Goal: Transaction & Acquisition: Purchase product/service

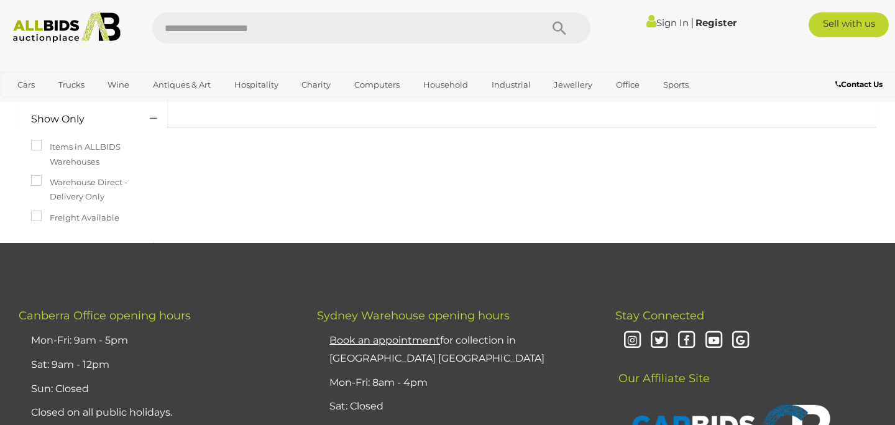
scroll to position [145, 0]
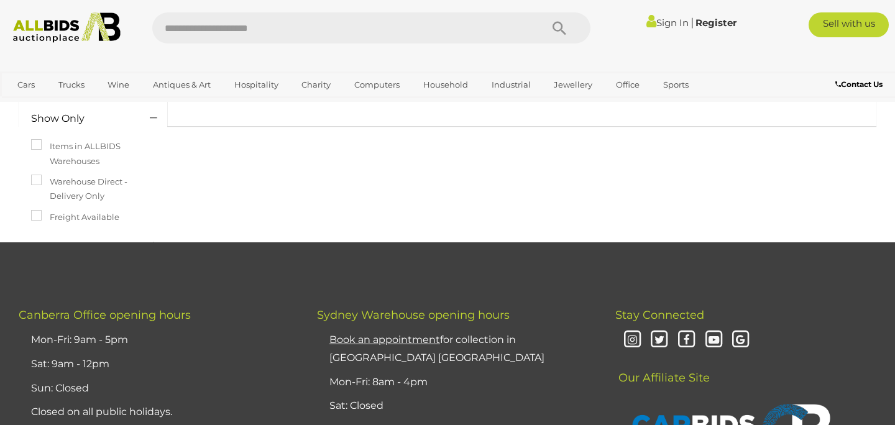
click at [418, 15] on input "text" at bounding box center [340, 27] width 377 height 31
type input "******"
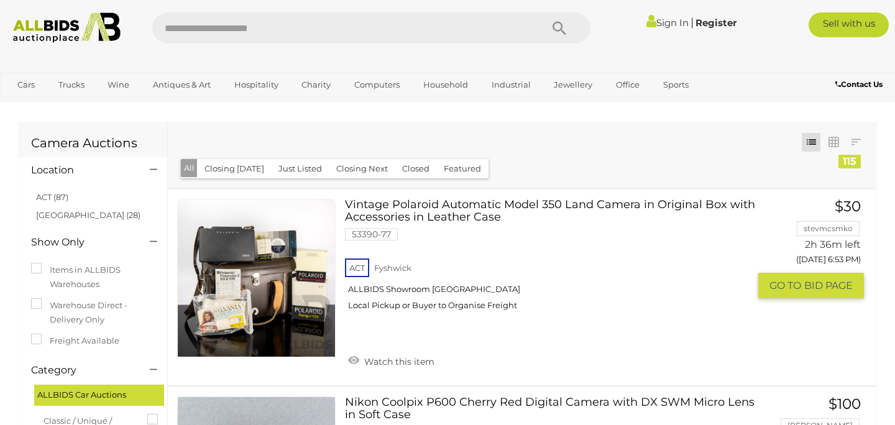
click at [492, 205] on link "Vintage Polaroid Automatic Model 350 Land Camera in Original Box with Accessori…" at bounding box center [551, 259] width 395 height 121
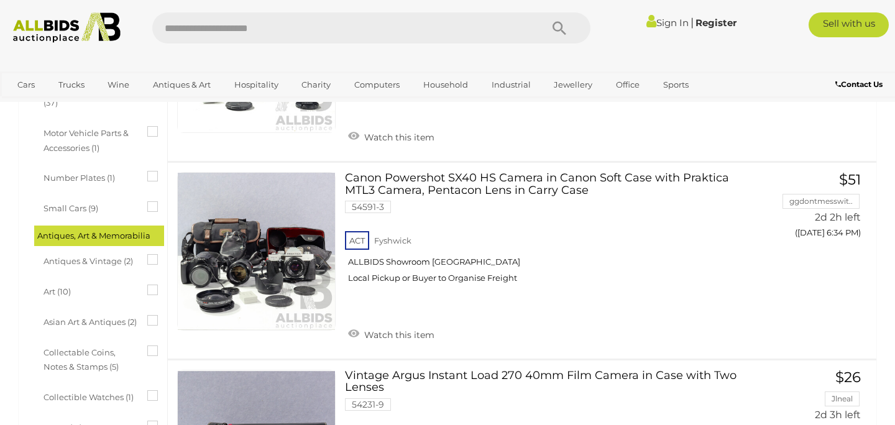
scroll to position [430, 0]
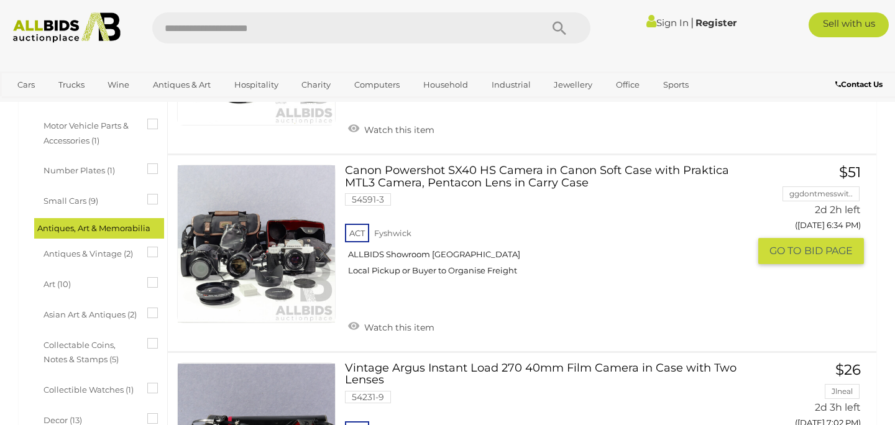
click at [491, 167] on link "Canon Powershot SX40 HS Camera in Canon Soft Case with Praktica MTL3 Camera, Pe…" at bounding box center [551, 225] width 395 height 121
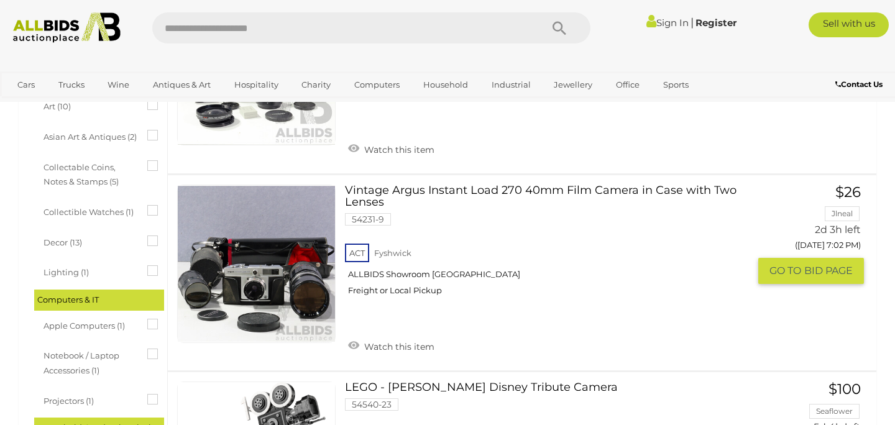
scroll to position [606, 0]
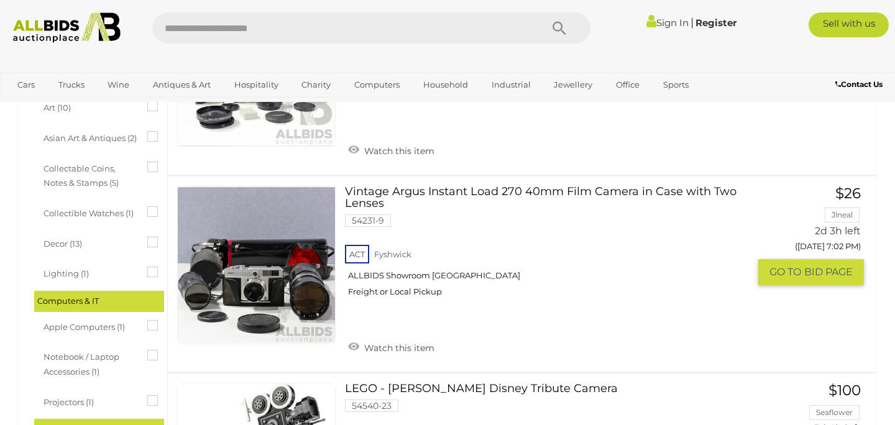
click at [537, 192] on link "Vintage Argus Instant Load 270 40mm Film Camera in Case with Two Lenses 54231-9…" at bounding box center [551, 246] width 395 height 121
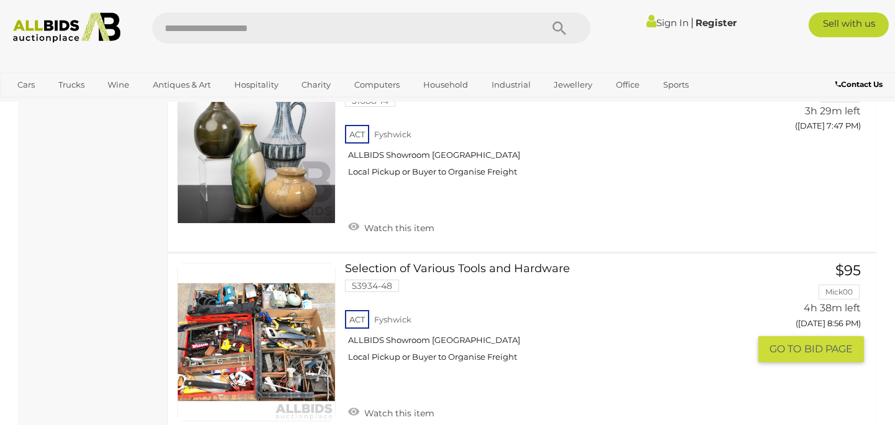
scroll to position [5557, 0]
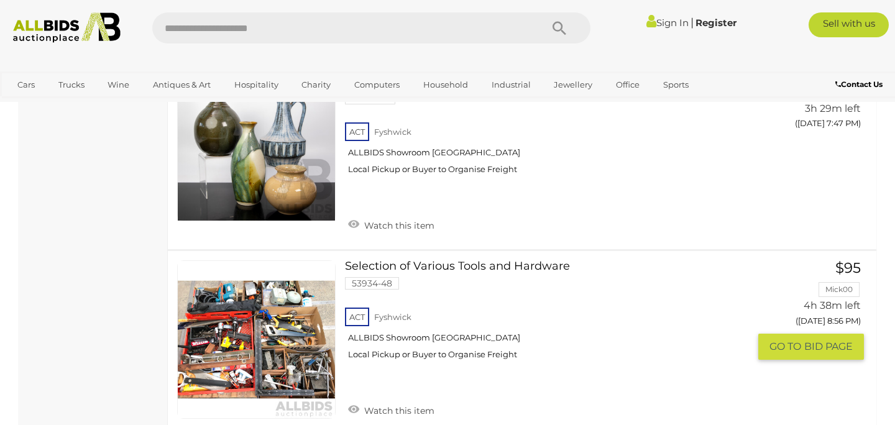
click at [494, 260] on link "Selection of Various Tools and Hardware 53934-48 ACT Fyshwick ALLBIDS Showroom …" at bounding box center [551, 314] width 395 height 109
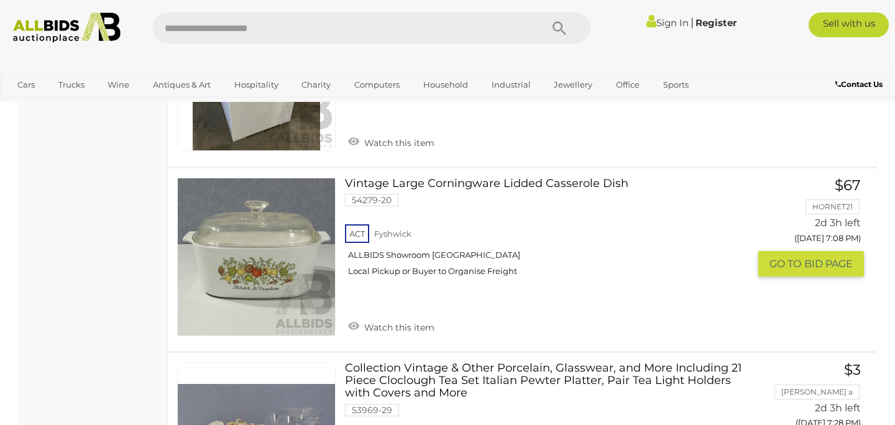
scroll to position [9280, 0]
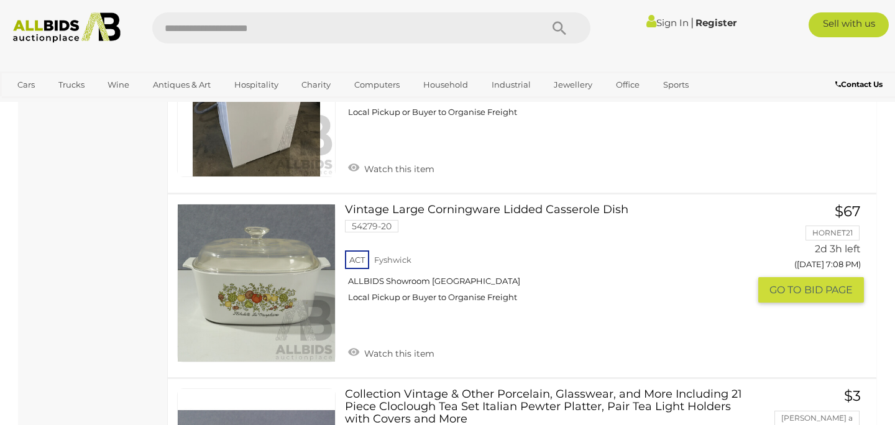
click at [453, 204] on link "Vintage Large Corningware Lidded Casserole Dish 54279-20 ACT Fyshwick" at bounding box center [551, 258] width 395 height 109
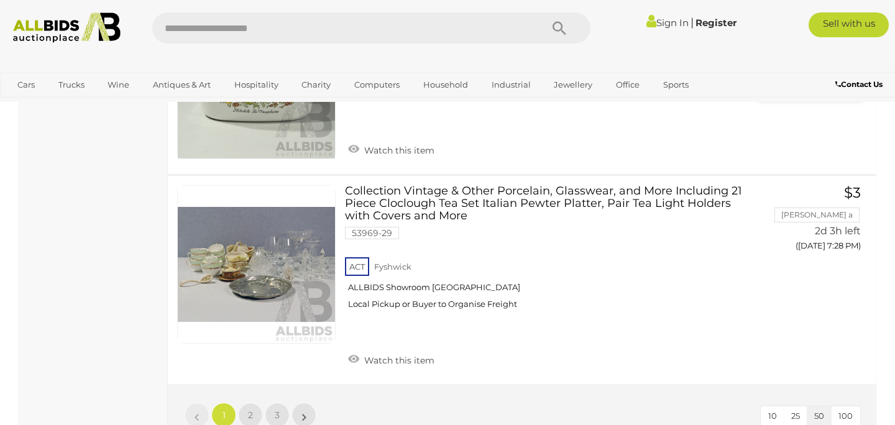
scroll to position [9484, 0]
click at [254, 402] on link "2" at bounding box center [250, 414] width 25 height 25
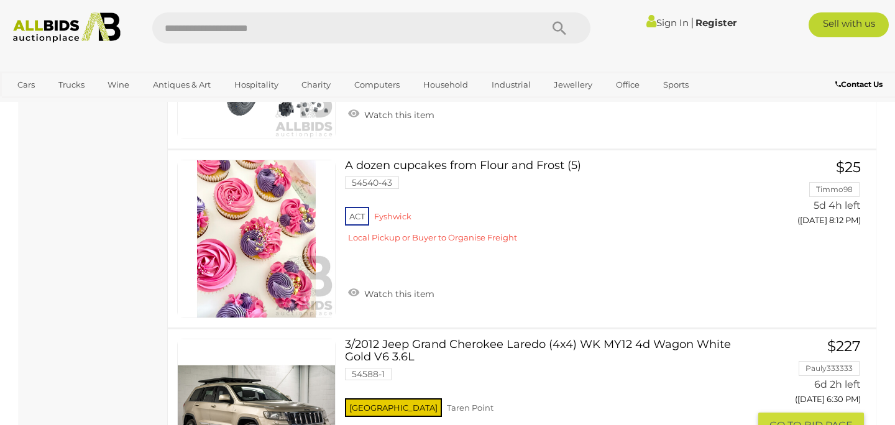
scroll to position [2262, 0]
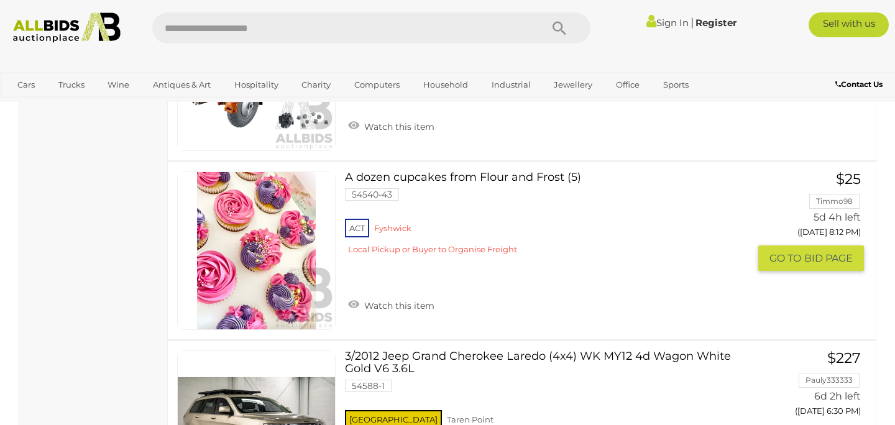
click at [519, 173] on link "A dozen cupcakes from Flour and Frost (5) 54540-43 ACT Fyshwick" at bounding box center [551, 218] width 395 height 93
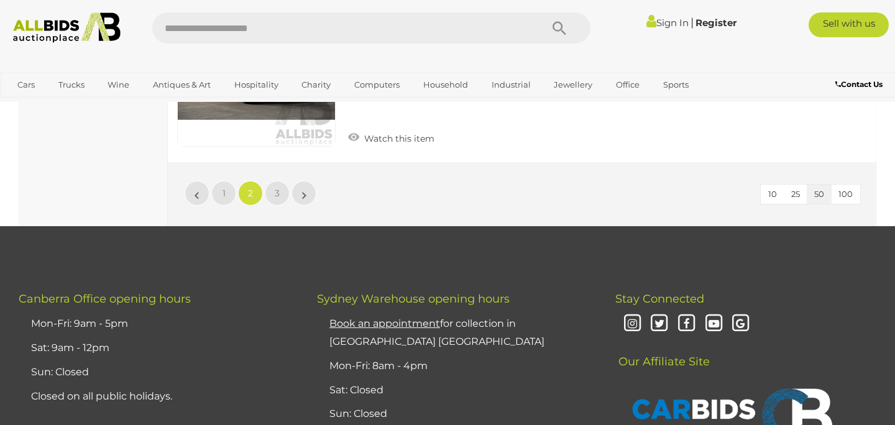
scroll to position [9642, 0]
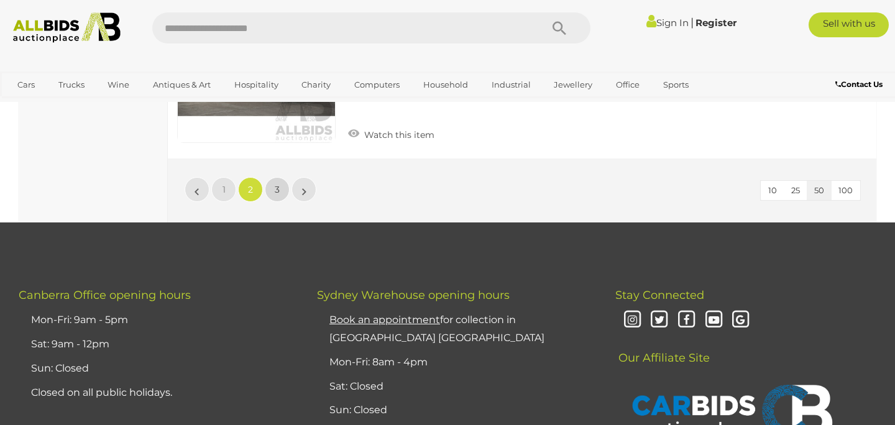
click at [280, 177] on link "3" at bounding box center [277, 189] width 25 height 25
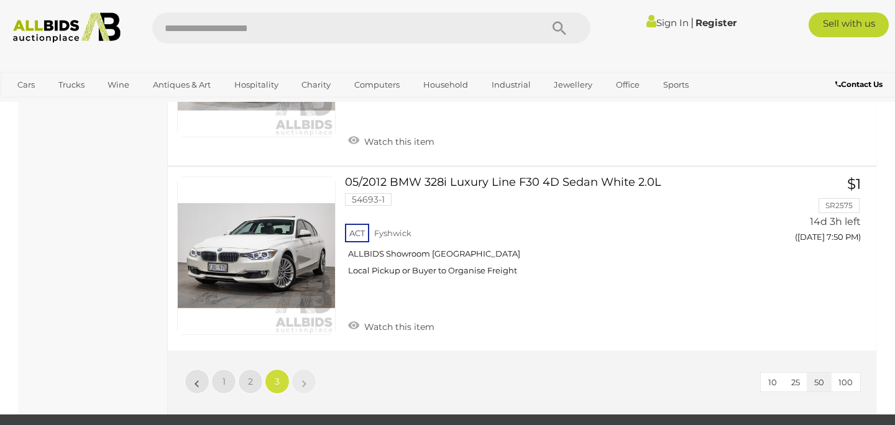
scroll to position [2877, 0]
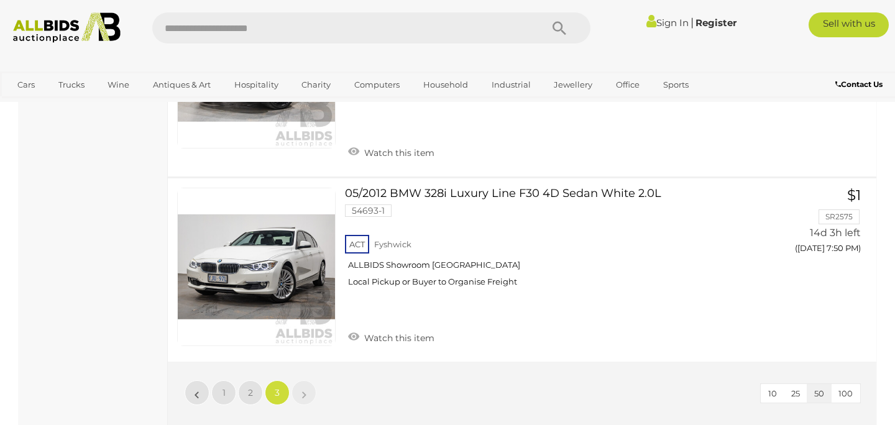
click at [302, 389] on li "»" at bounding box center [304, 392] width 24 height 25
click at [307, 380] on link "»" at bounding box center [304, 392] width 25 height 25
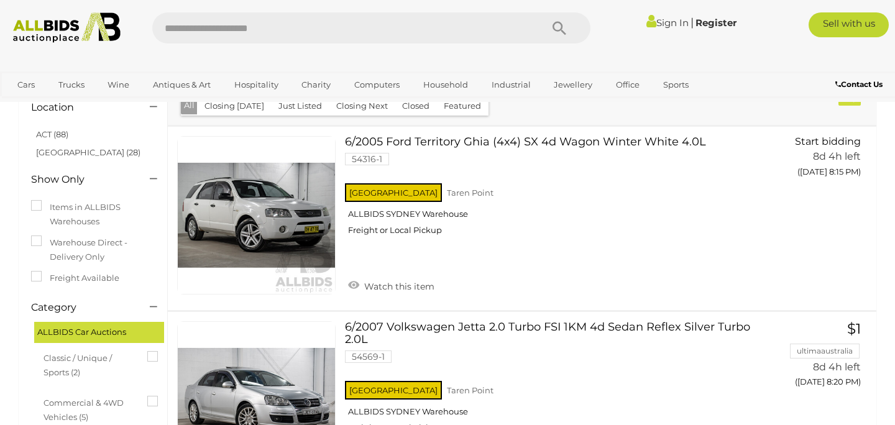
scroll to position [0, 0]
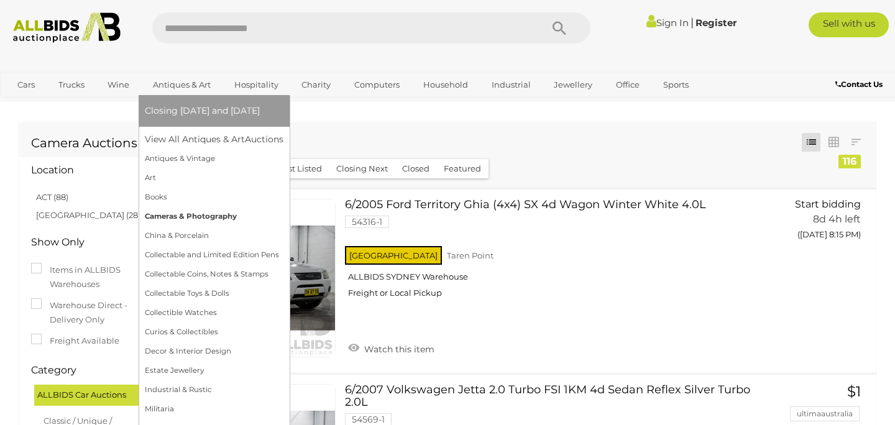
click at [188, 213] on link "Cameras & Photography" at bounding box center [214, 216] width 139 height 19
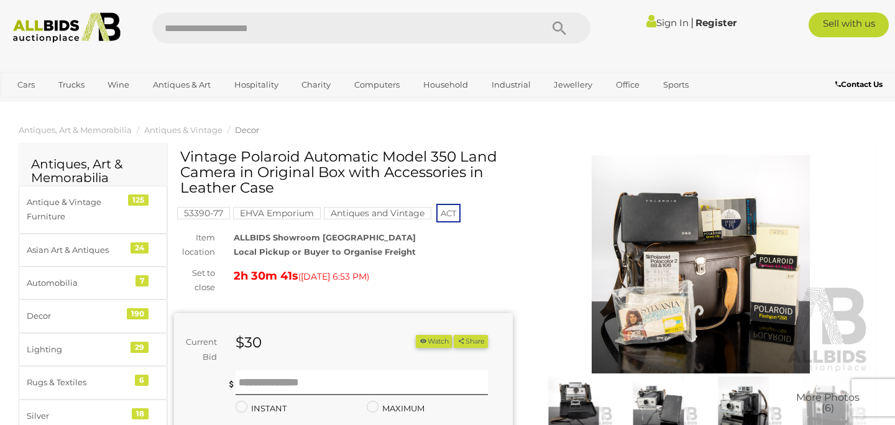
click at [707, 324] on img at bounding box center [701, 264] width 339 height 218
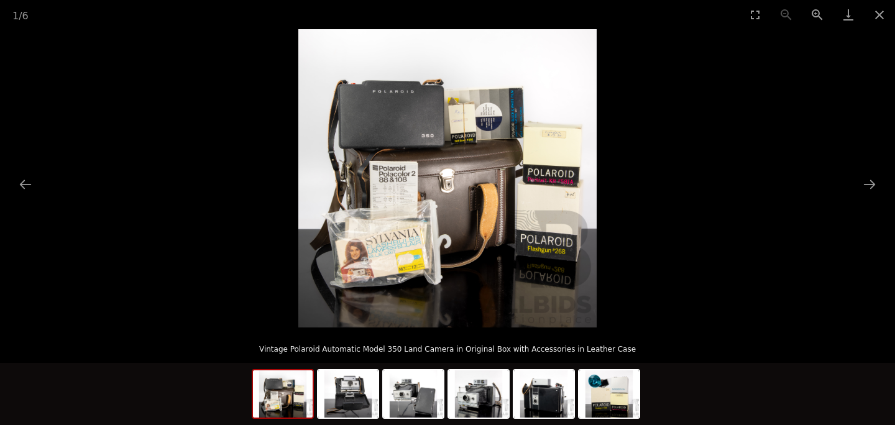
click at [530, 198] on img at bounding box center [447, 178] width 298 height 298
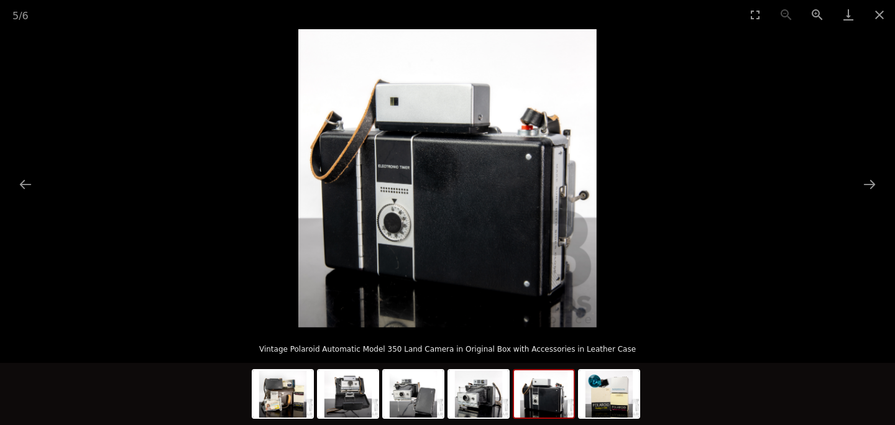
click at [742, 201] on picture at bounding box center [447, 178] width 895 height 298
click at [880, 13] on button "Close gallery" at bounding box center [879, 14] width 31 height 29
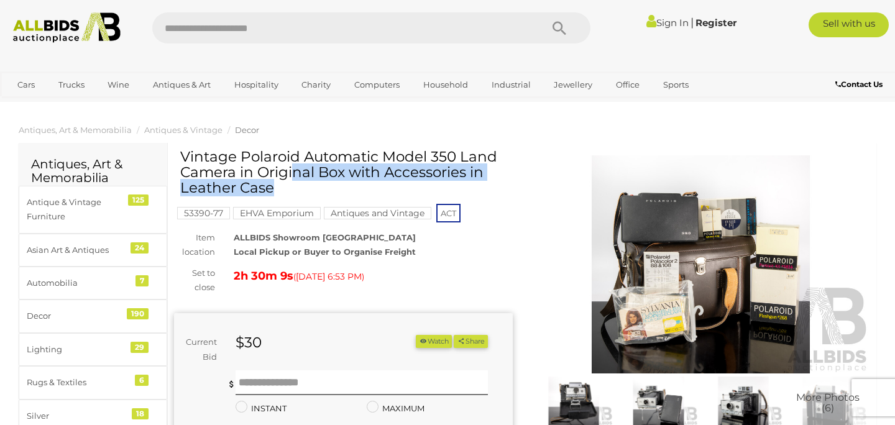
drag, startPoint x: 244, startPoint y: 156, endPoint x: 236, endPoint y: 175, distance: 20.3
click at [236, 175] on h1 "Vintage Polaroid Automatic Model 350 Land Camera in Original Box with Accessori…" at bounding box center [344, 172] width 329 height 47
copy h1 "Polaroid Automatic Model 350 Land Camera"
click at [764, 290] on img at bounding box center [701, 264] width 339 height 218
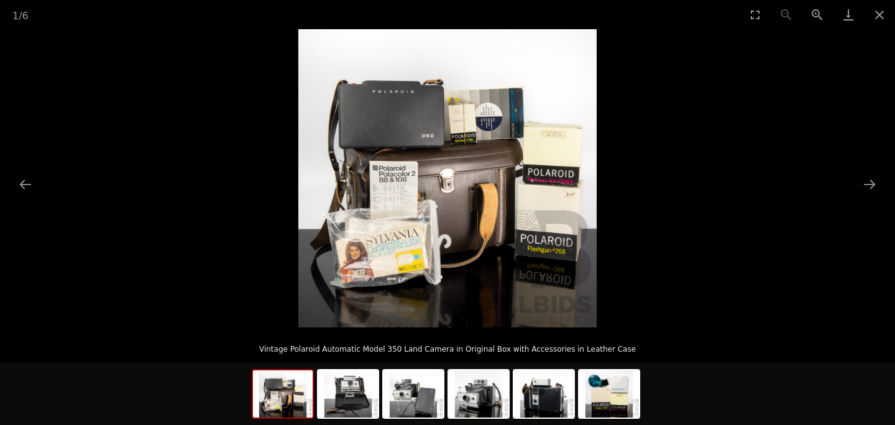
click at [467, 119] on img at bounding box center [447, 178] width 298 height 298
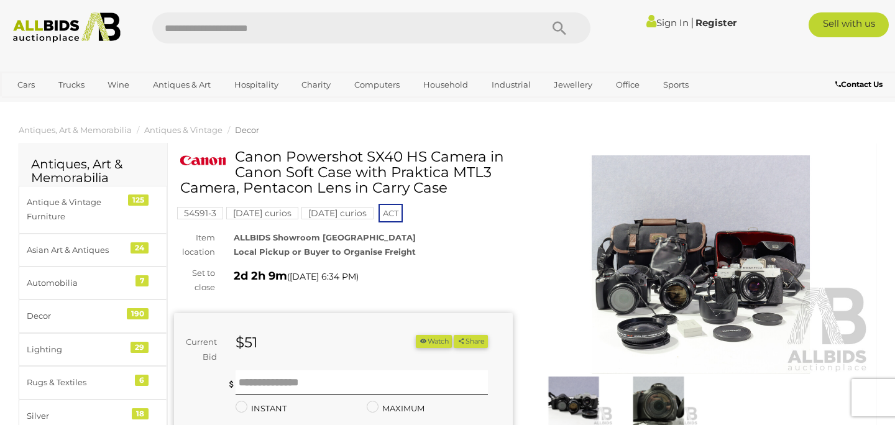
click at [717, 294] on img at bounding box center [701, 264] width 339 height 218
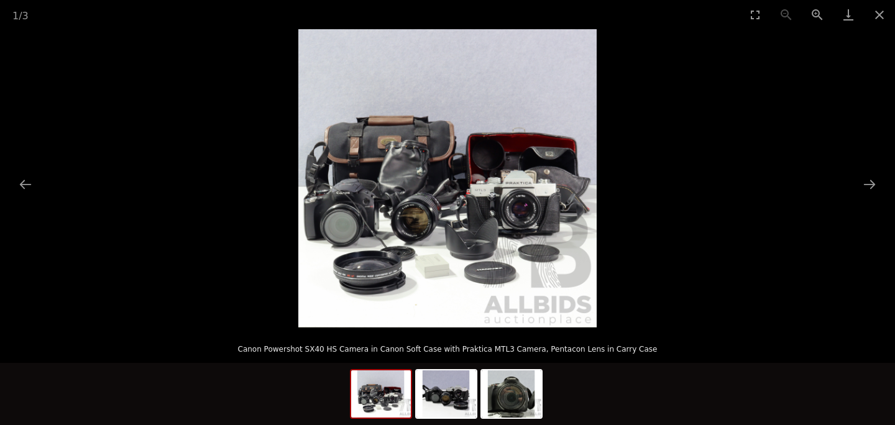
click at [516, 216] on img at bounding box center [447, 178] width 298 height 298
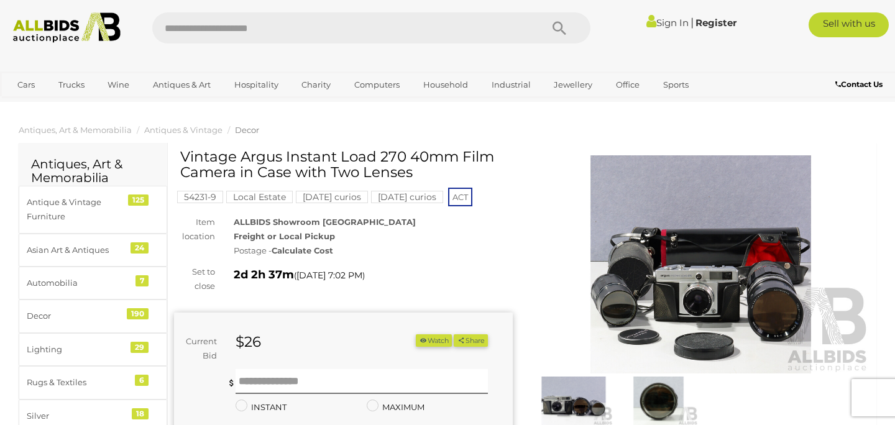
click at [696, 239] on img at bounding box center [701, 264] width 339 height 218
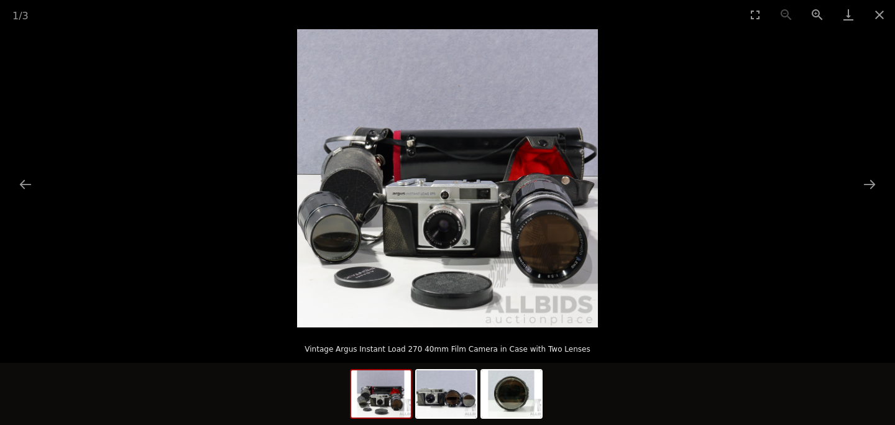
click at [448, 212] on img at bounding box center [447, 178] width 301 height 298
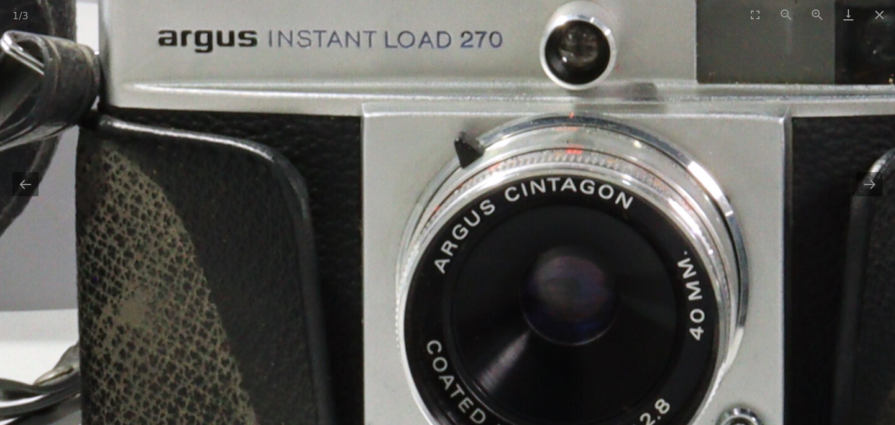
drag, startPoint x: 412, startPoint y: 243, endPoint x: 563, endPoint y: 94, distance: 211.9
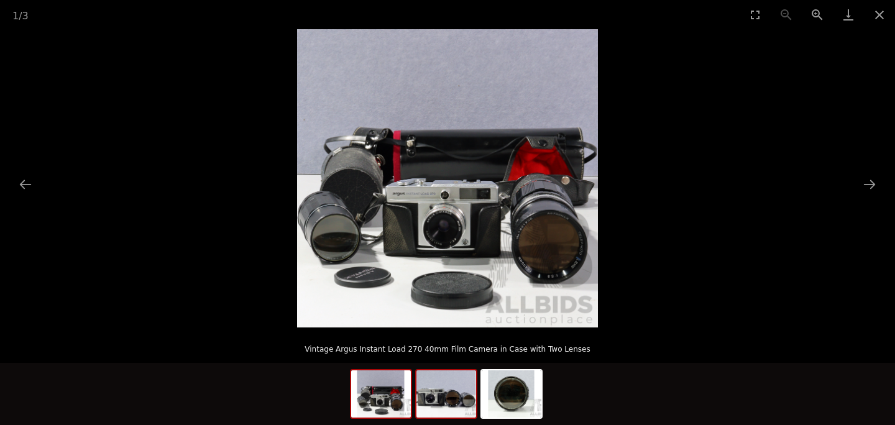
click at [456, 375] on img at bounding box center [447, 394] width 60 height 47
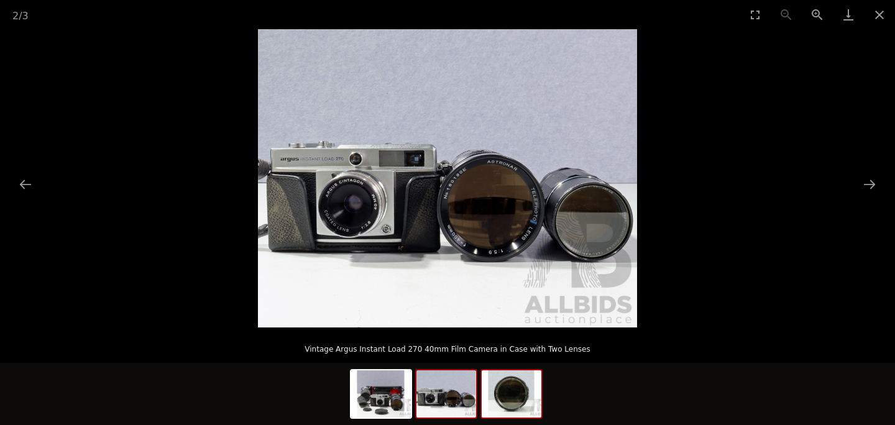
click at [520, 395] on img at bounding box center [512, 394] width 60 height 47
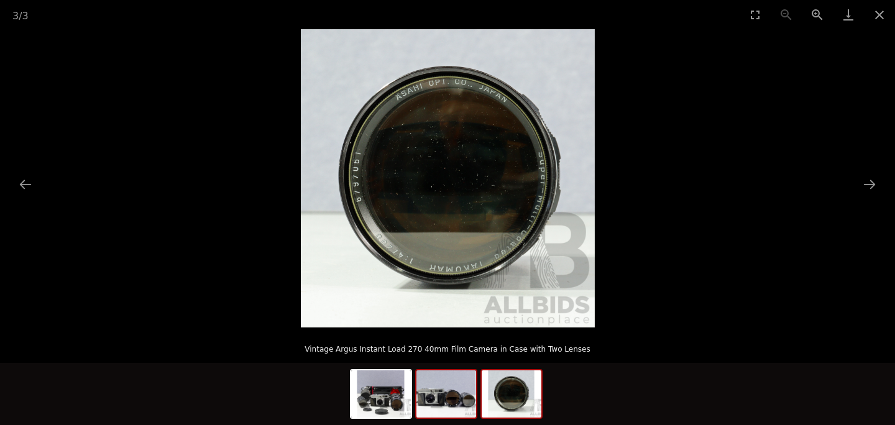
click at [474, 404] on img at bounding box center [447, 394] width 60 height 47
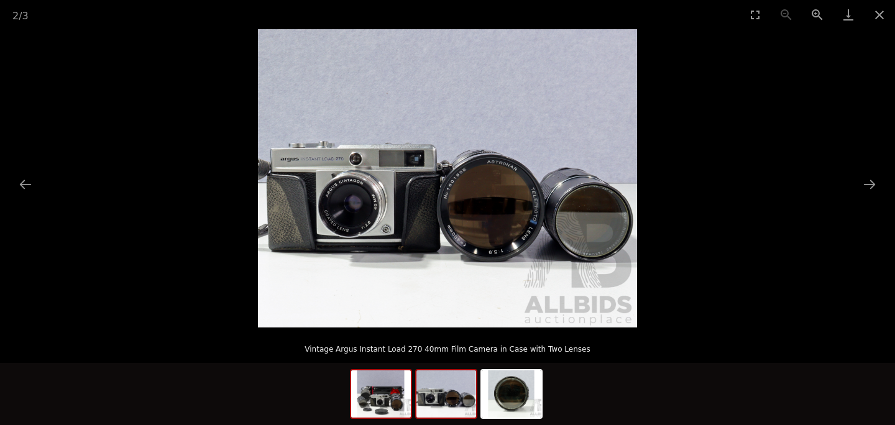
click at [389, 397] on img at bounding box center [381, 394] width 60 height 47
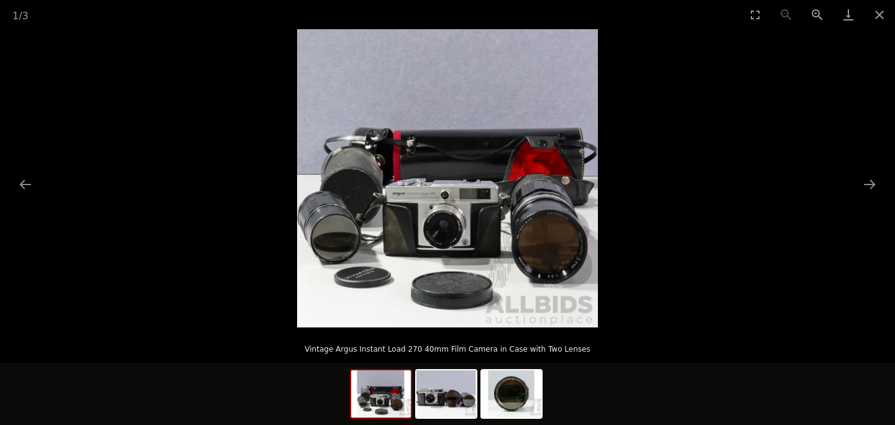
click at [690, 344] on p "Vintage Argus Instant Load 270 40mm Film Camera in Case with Two Lenses" at bounding box center [447, 347] width 845 height 20
click at [735, 285] on picture at bounding box center [447, 178] width 895 height 298
click at [875, 6] on button "Close gallery" at bounding box center [879, 14] width 31 height 29
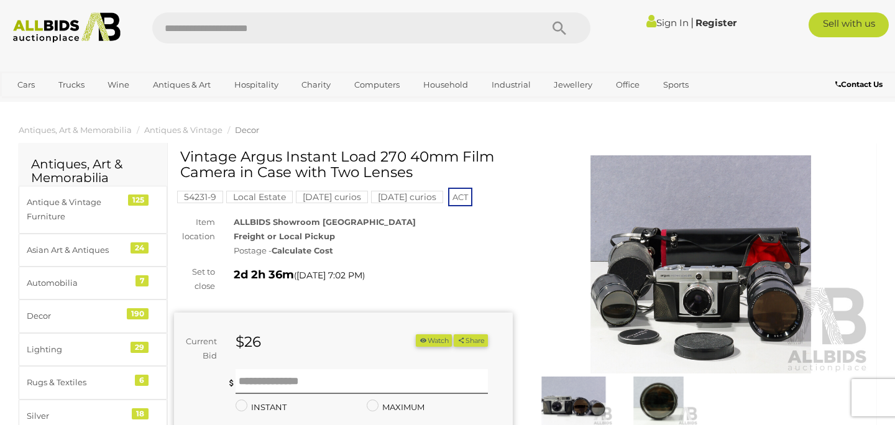
drag, startPoint x: 240, startPoint y: 158, endPoint x: 402, endPoint y: 156, distance: 162.3
click at [402, 156] on h1 "Vintage Argus Instant Load 270 40mm Film Camera in Case with Two Lenses" at bounding box center [344, 165] width 329 height 32
copy h1 "Argus Instant Load 270"
click at [452, 285] on div "Set to close 2d 2h 34m ( Friday 7:02 PM )" at bounding box center [343, 279] width 357 height 29
drag, startPoint x: 241, startPoint y: 159, endPoint x: 234, endPoint y: 175, distance: 16.7
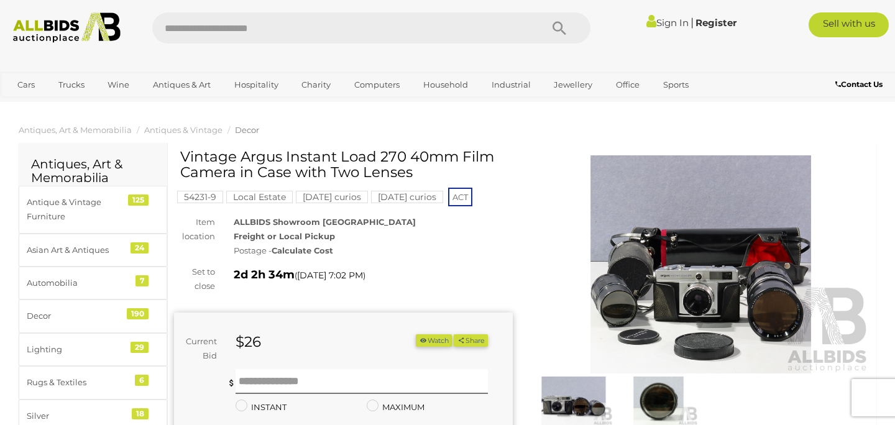
click at [234, 175] on h1 "Vintage Argus Instant Load 270 40mm Film Camera in Case with Two Lenses" at bounding box center [344, 165] width 329 height 32
copy h1 "Argus Instant Load 270 40mm Film Camera"
click at [469, 234] on div "ALLBIDS Showroom Fyshwick Freight or Local Pickup Postage - Calculate Cost" at bounding box center [373, 237] width 298 height 44
click at [762, 229] on img at bounding box center [701, 264] width 339 height 218
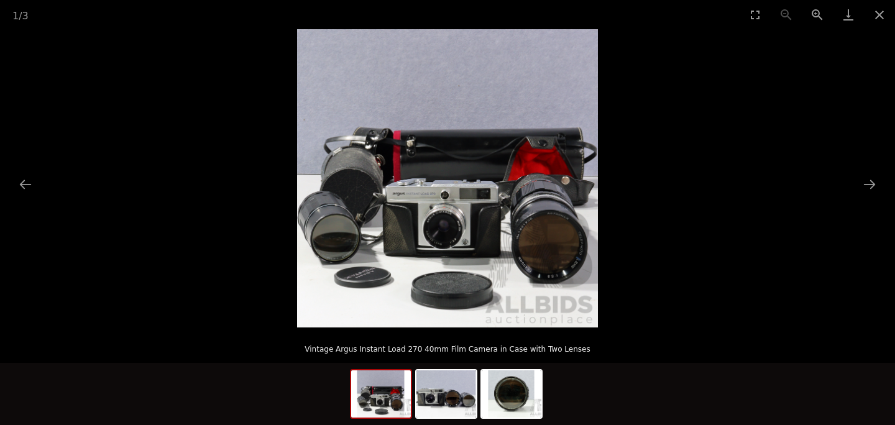
click at [442, 224] on img at bounding box center [447, 178] width 301 height 298
click at [441, 389] on img at bounding box center [447, 394] width 60 height 47
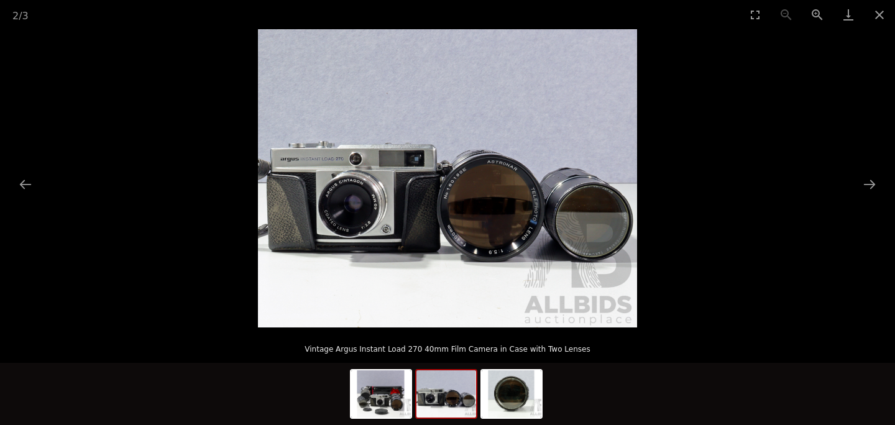
click at [761, 231] on picture at bounding box center [447, 178] width 895 height 298
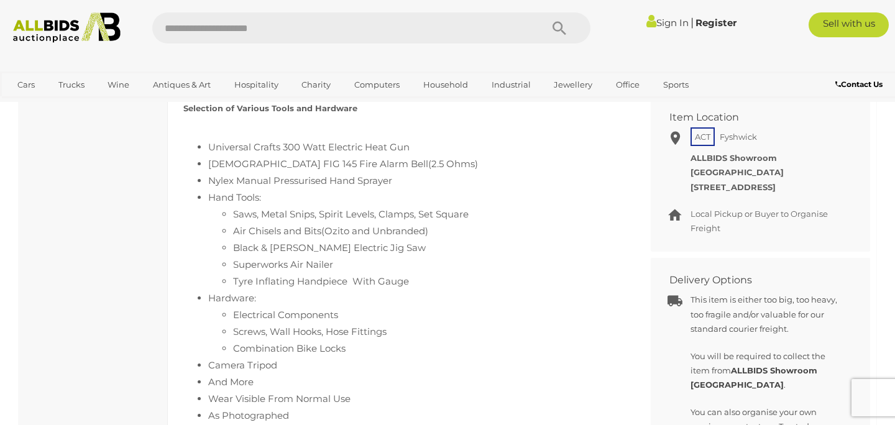
scroll to position [589, 0]
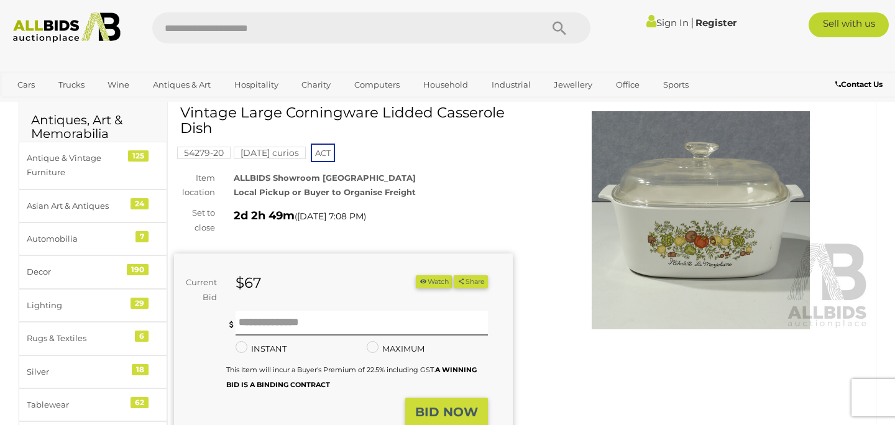
scroll to position [26, 0]
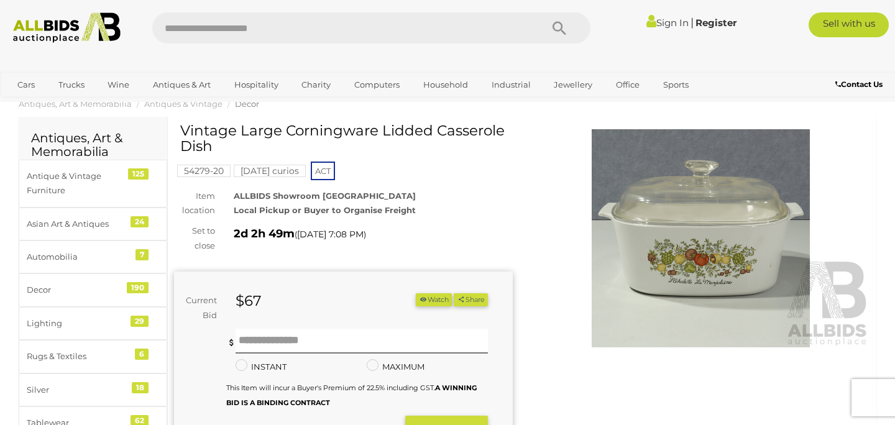
drag, startPoint x: 285, startPoint y: 128, endPoint x: 384, endPoint y: 154, distance: 102.2
click at [384, 154] on div "Vintage Large Corningware Lidded Casserole Dish" at bounding box center [344, 143] width 329 height 41
copy h1 "Corningware Lidded Casserole Dish"
click at [541, 192] on img at bounding box center [701, 238] width 339 height 218
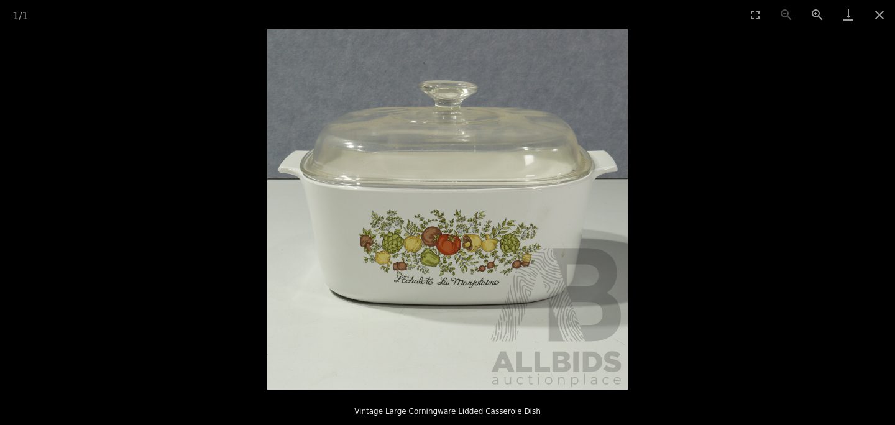
click at [699, 196] on picture at bounding box center [447, 209] width 895 height 361
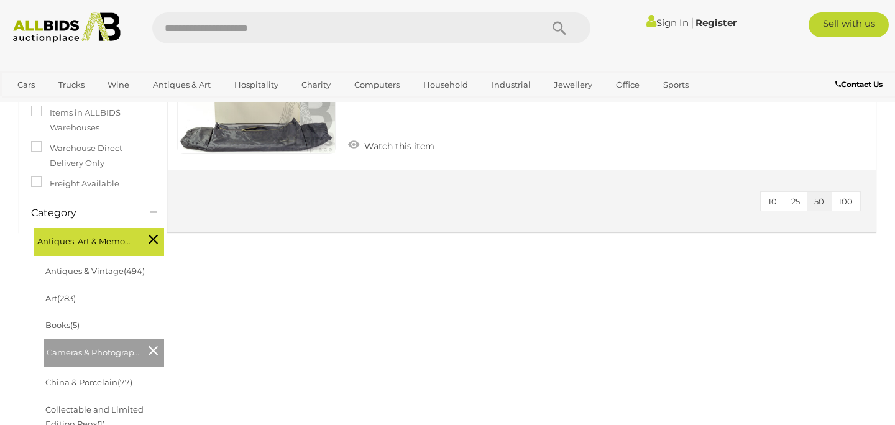
scroll to position [276, 0]
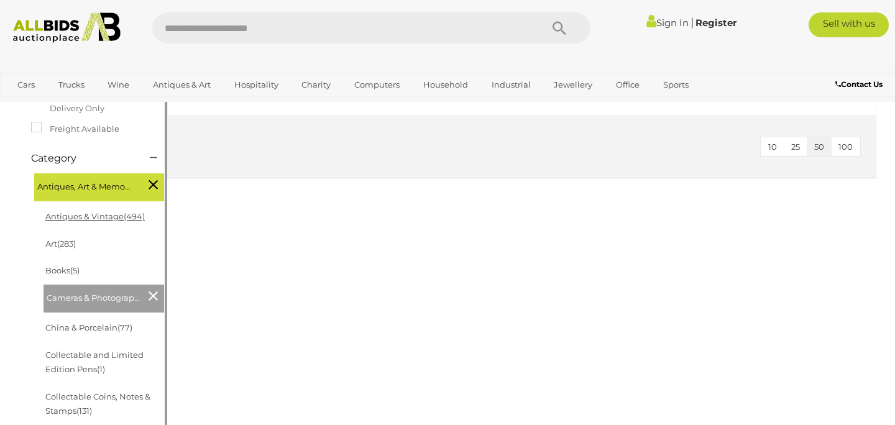
click at [94, 221] on link "Antiques & Vintage (494)" at bounding box center [94, 216] width 99 height 10
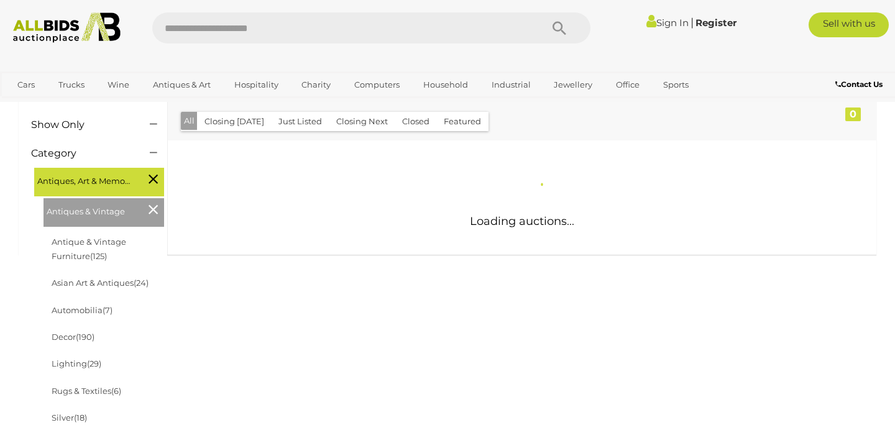
scroll to position [142, 0]
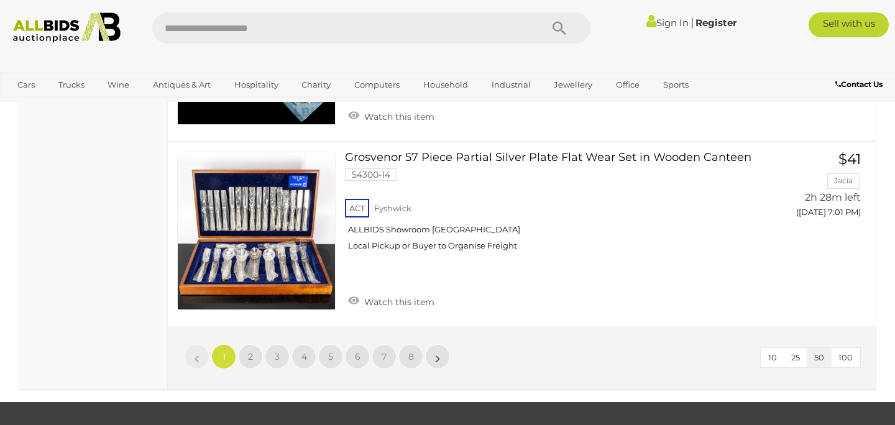
scroll to position [9592, 0]
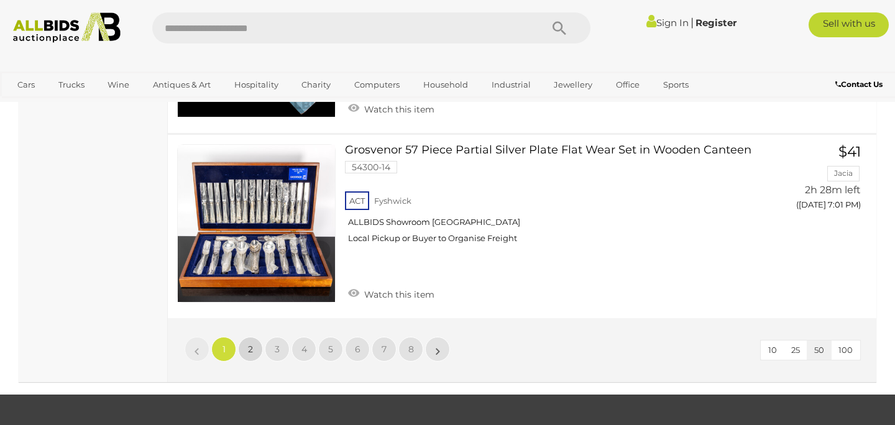
click at [252, 344] on span "2" at bounding box center [250, 349] width 5 height 11
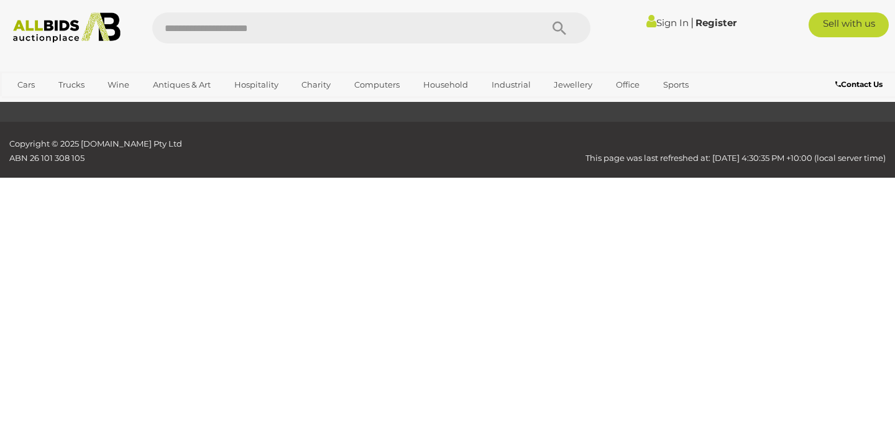
scroll to position [167, 0]
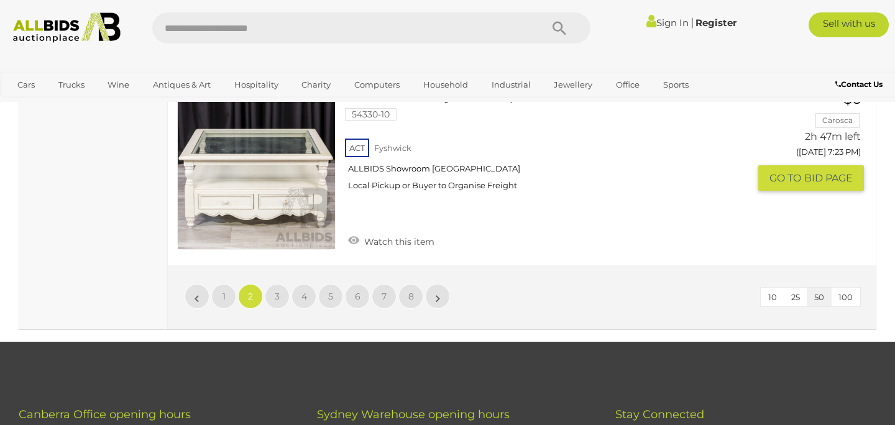
scroll to position [9598, 0]
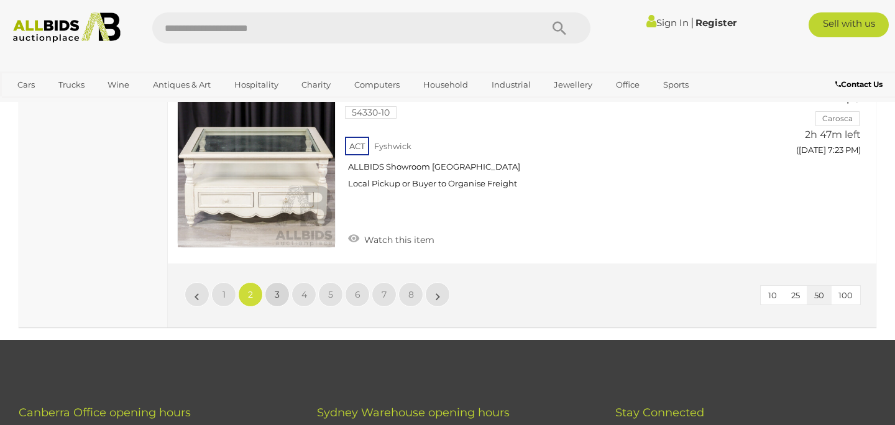
click at [279, 289] on span "3" at bounding box center [277, 294] width 5 height 11
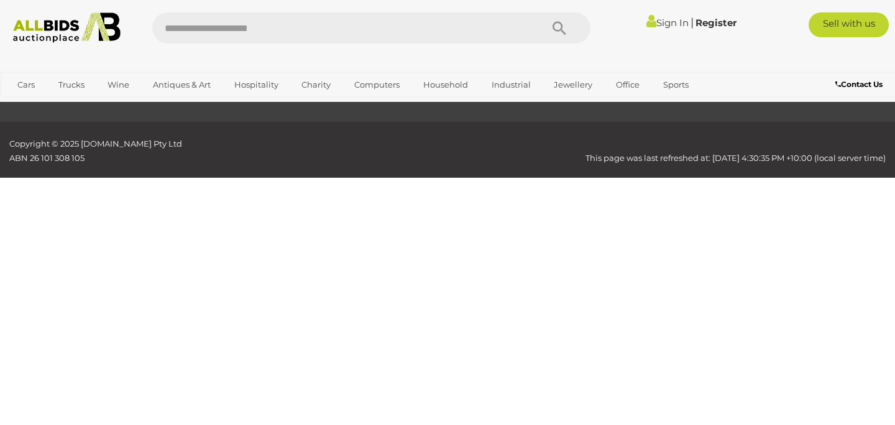
scroll to position [167, 0]
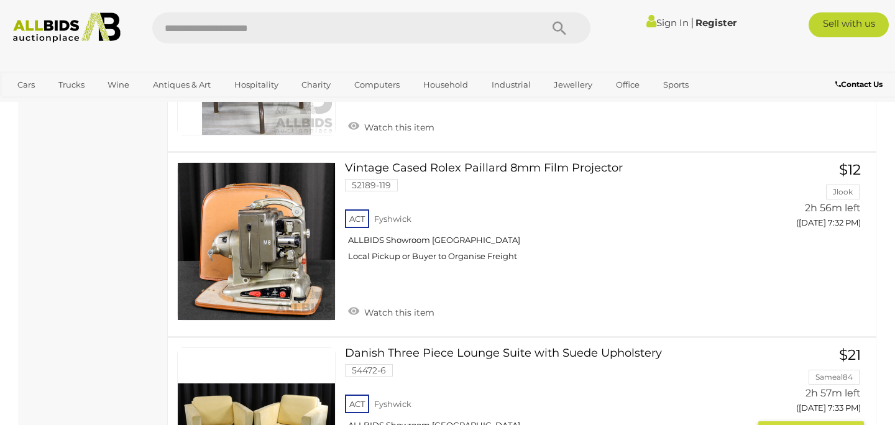
scroll to position [2030, 0]
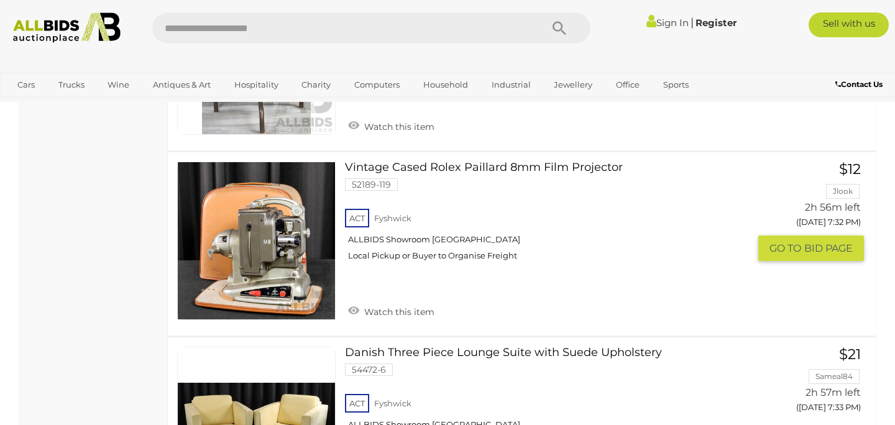
click at [560, 165] on link "Vintage Cased Rolex Paillard 8mm Film Projector 52189-119 ACT Fyshwick" at bounding box center [551, 216] width 395 height 109
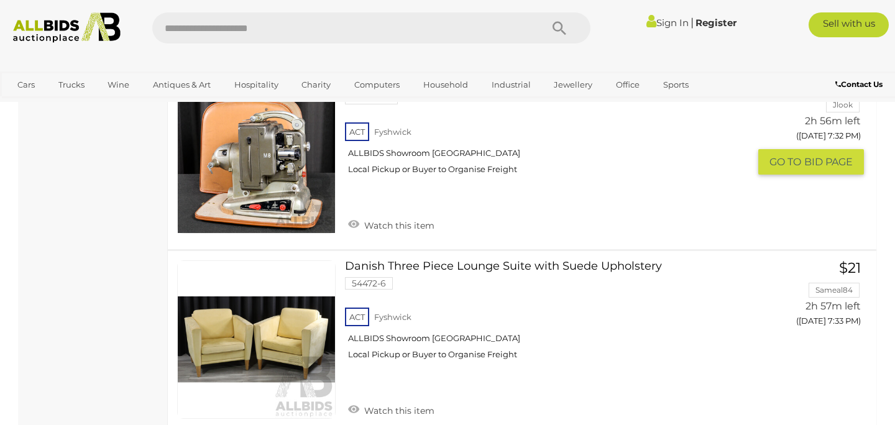
scroll to position [2118, 0]
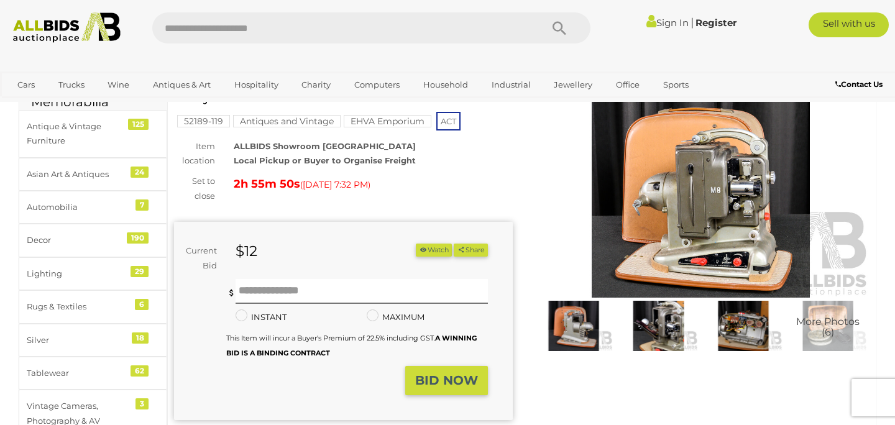
scroll to position [77, 0]
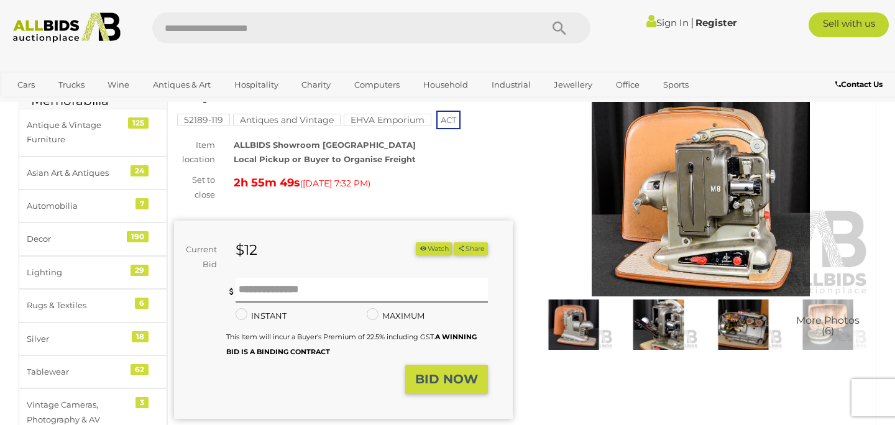
click at [632, 327] on img at bounding box center [658, 325] width 78 height 50
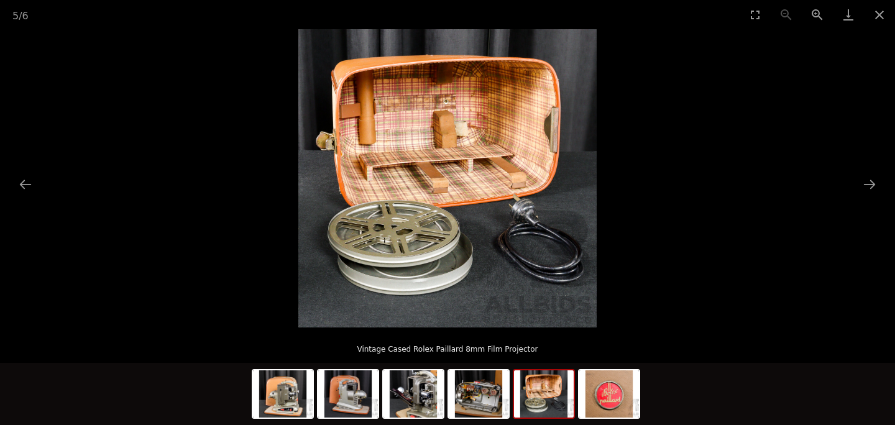
click at [633, 269] on picture at bounding box center [447, 178] width 895 height 298
click at [751, 269] on picture at bounding box center [447, 178] width 895 height 298
click at [21, 188] on button "Previous slide" at bounding box center [25, 184] width 26 height 24
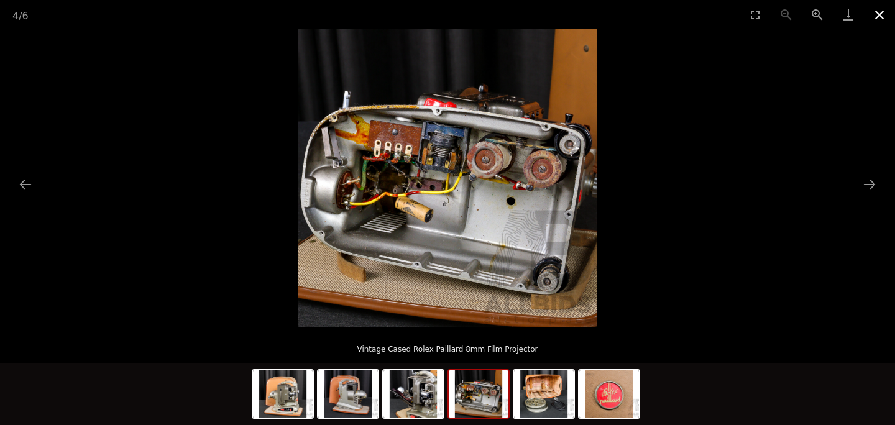
click at [882, 17] on button "Close gallery" at bounding box center [879, 14] width 31 height 29
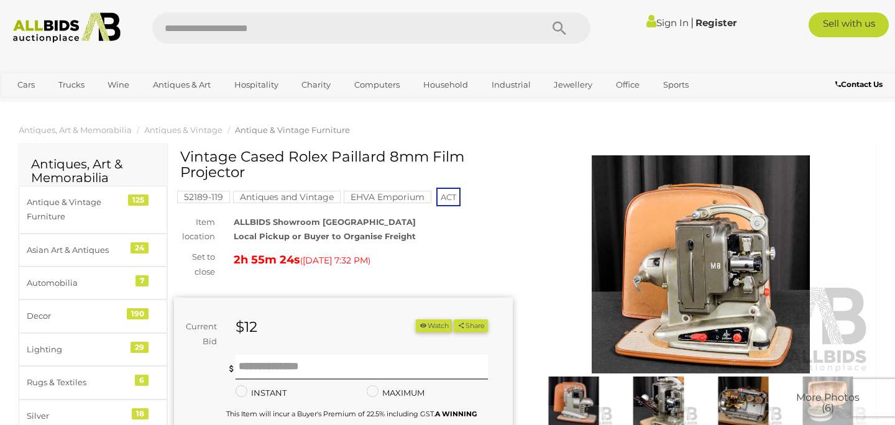
drag, startPoint x: 292, startPoint y: 154, endPoint x: 410, endPoint y: 178, distance: 120.6
click at [410, 178] on h1 "Vintage Cased Rolex Paillard 8mm Film Projector" at bounding box center [344, 165] width 329 height 32
copy h1 "Rolex Paillard 8mm Film Projector"
click at [529, 245] on div "More Photos (6)" at bounding box center [700, 293] width 357 height 288
click at [674, 334] on img at bounding box center [701, 264] width 339 height 218
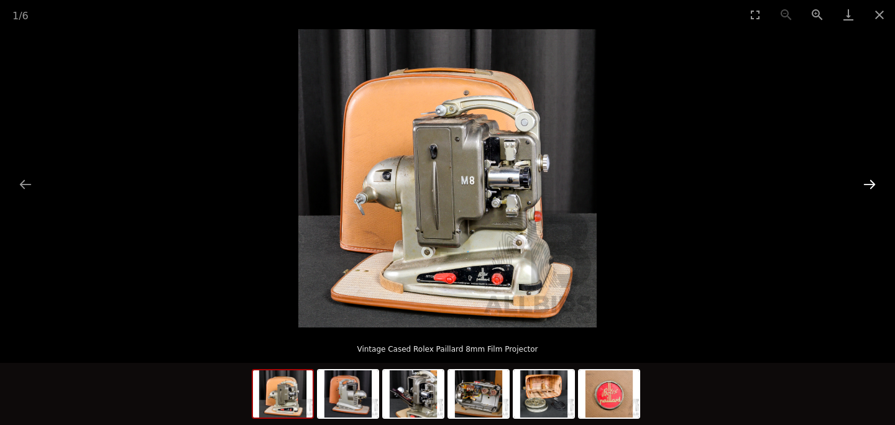
click at [865, 191] on button "Next slide" at bounding box center [870, 184] width 26 height 24
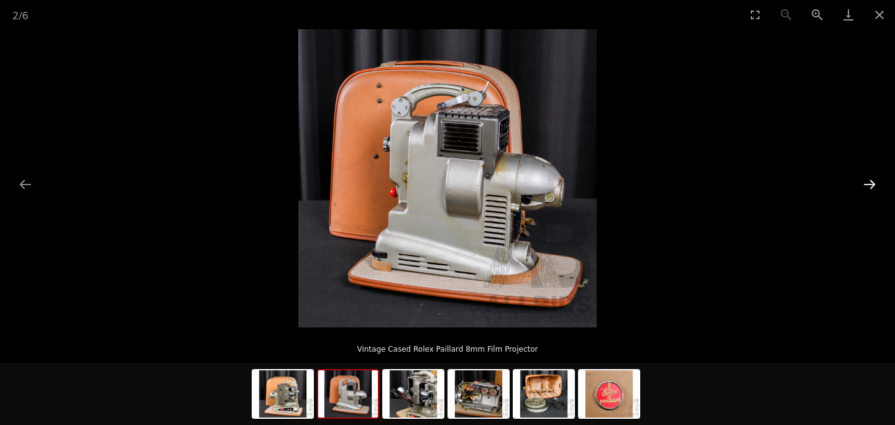
click at [865, 175] on button "Next slide" at bounding box center [870, 184] width 26 height 24
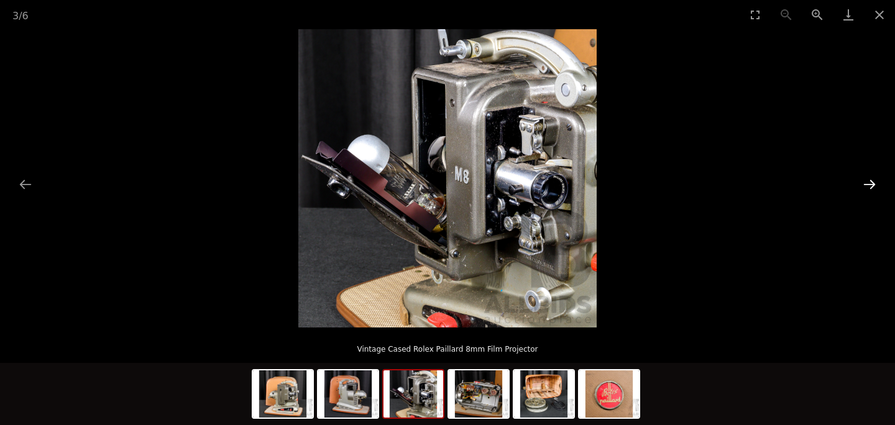
click at [865, 175] on button "Next slide" at bounding box center [870, 184] width 26 height 24
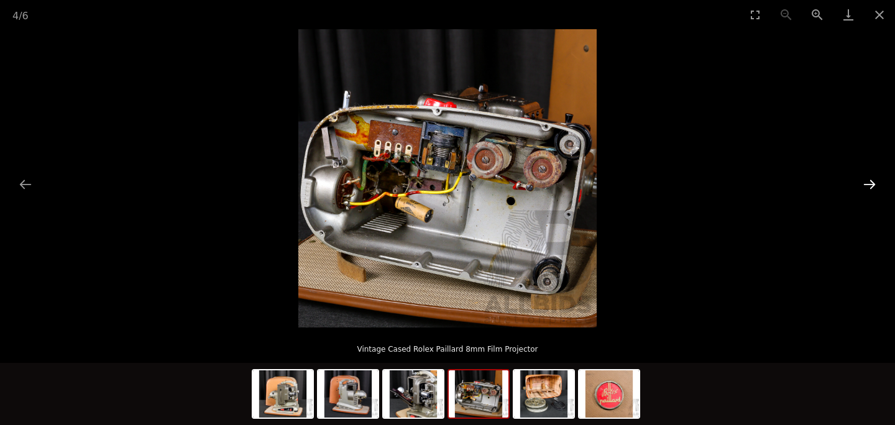
click at [865, 175] on button "Next slide" at bounding box center [870, 184] width 26 height 24
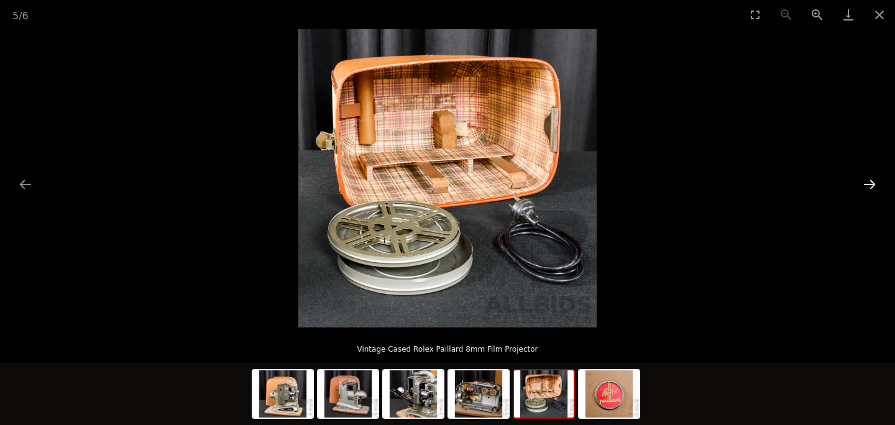
click at [865, 175] on button "Next slide" at bounding box center [870, 184] width 26 height 24
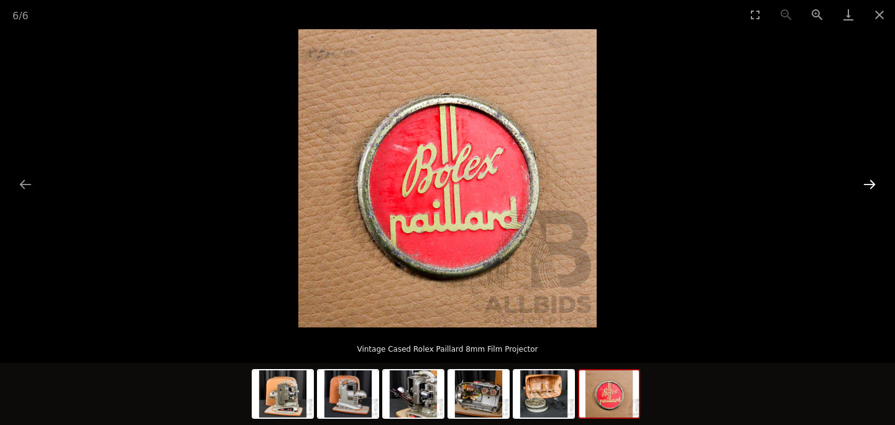
click at [865, 175] on button "Next slide" at bounding box center [870, 184] width 26 height 24
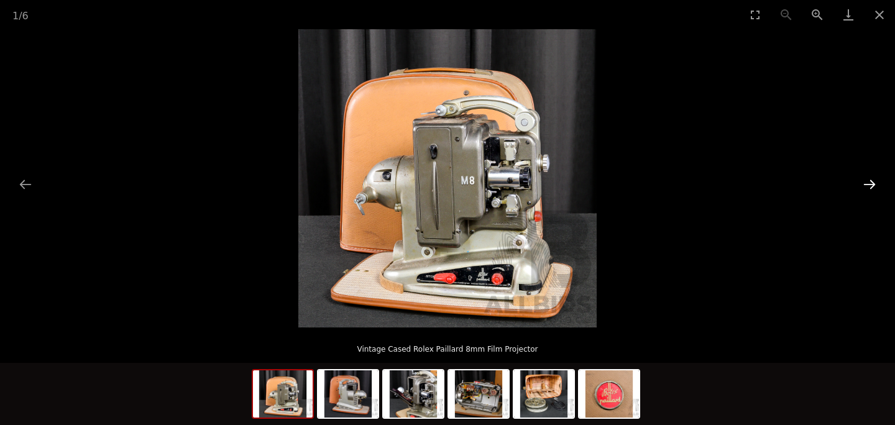
click at [865, 175] on button "Next slide" at bounding box center [870, 184] width 26 height 24
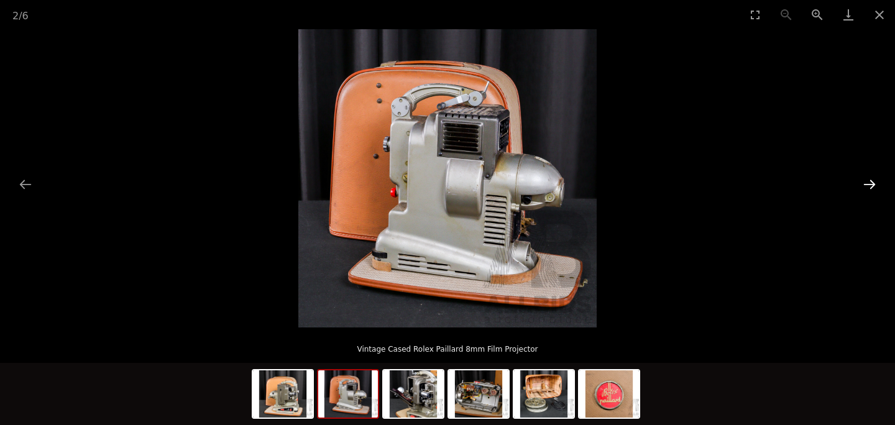
click at [865, 175] on button "Next slide" at bounding box center [870, 184] width 26 height 24
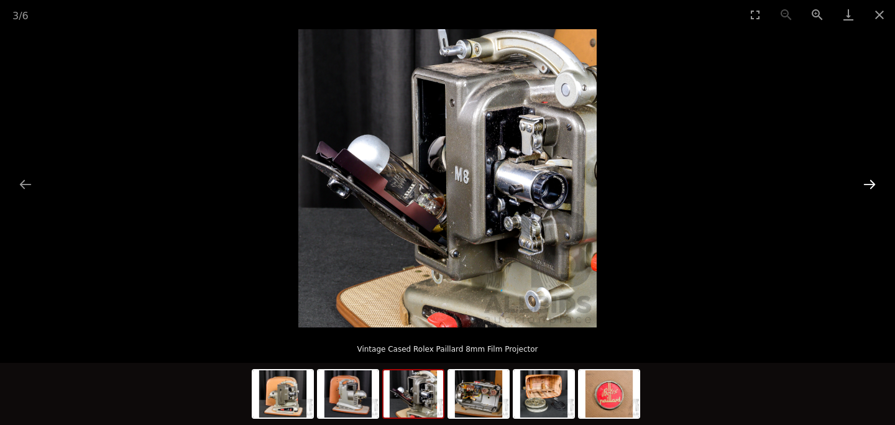
click at [865, 175] on button "Next slide" at bounding box center [870, 184] width 26 height 24
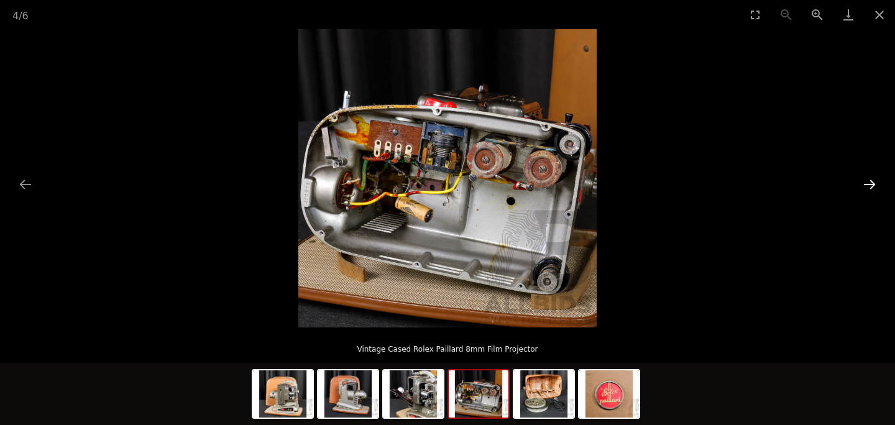
click at [865, 175] on button "Next slide" at bounding box center [870, 184] width 26 height 24
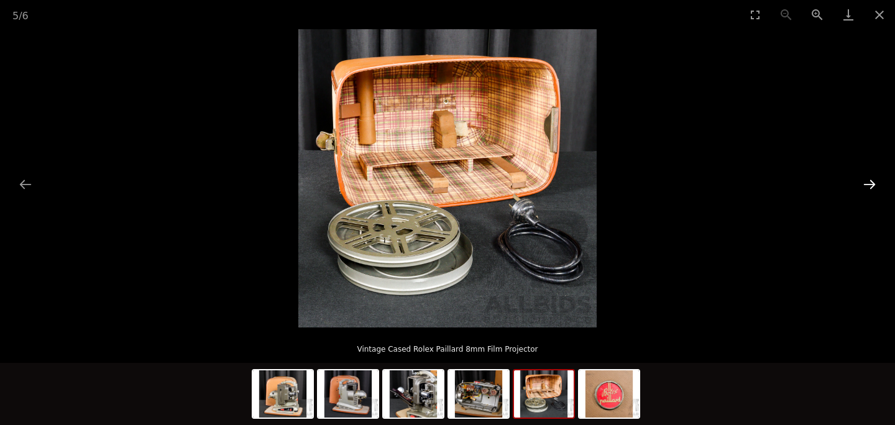
click at [865, 175] on button "Next slide" at bounding box center [870, 184] width 26 height 24
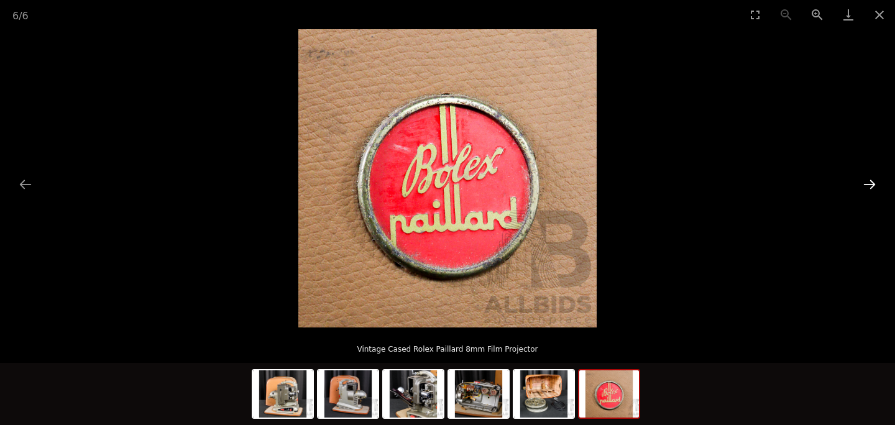
click at [865, 175] on button "Next slide" at bounding box center [870, 184] width 26 height 24
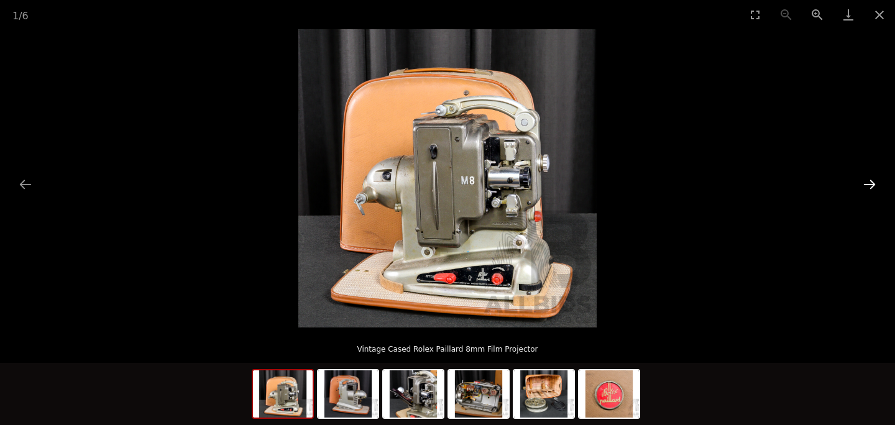
click at [862, 182] on button "Next slide" at bounding box center [870, 184] width 26 height 24
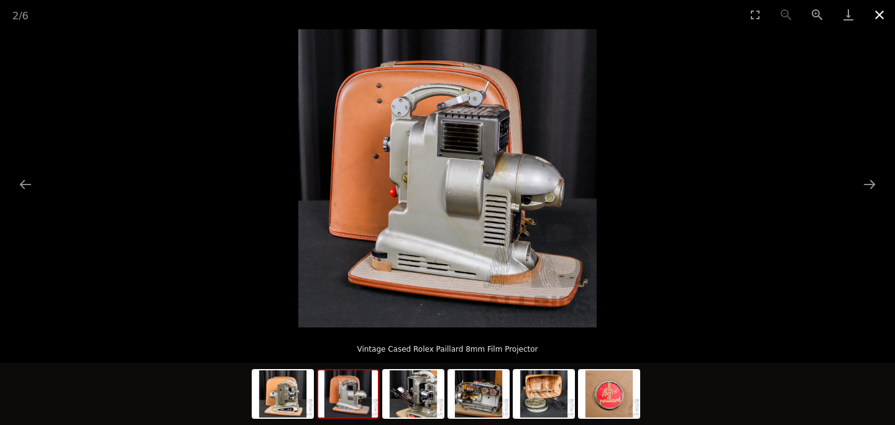
click at [890, 15] on button "Close gallery" at bounding box center [879, 14] width 31 height 29
